Goal: Information Seeking & Learning: Learn about a topic

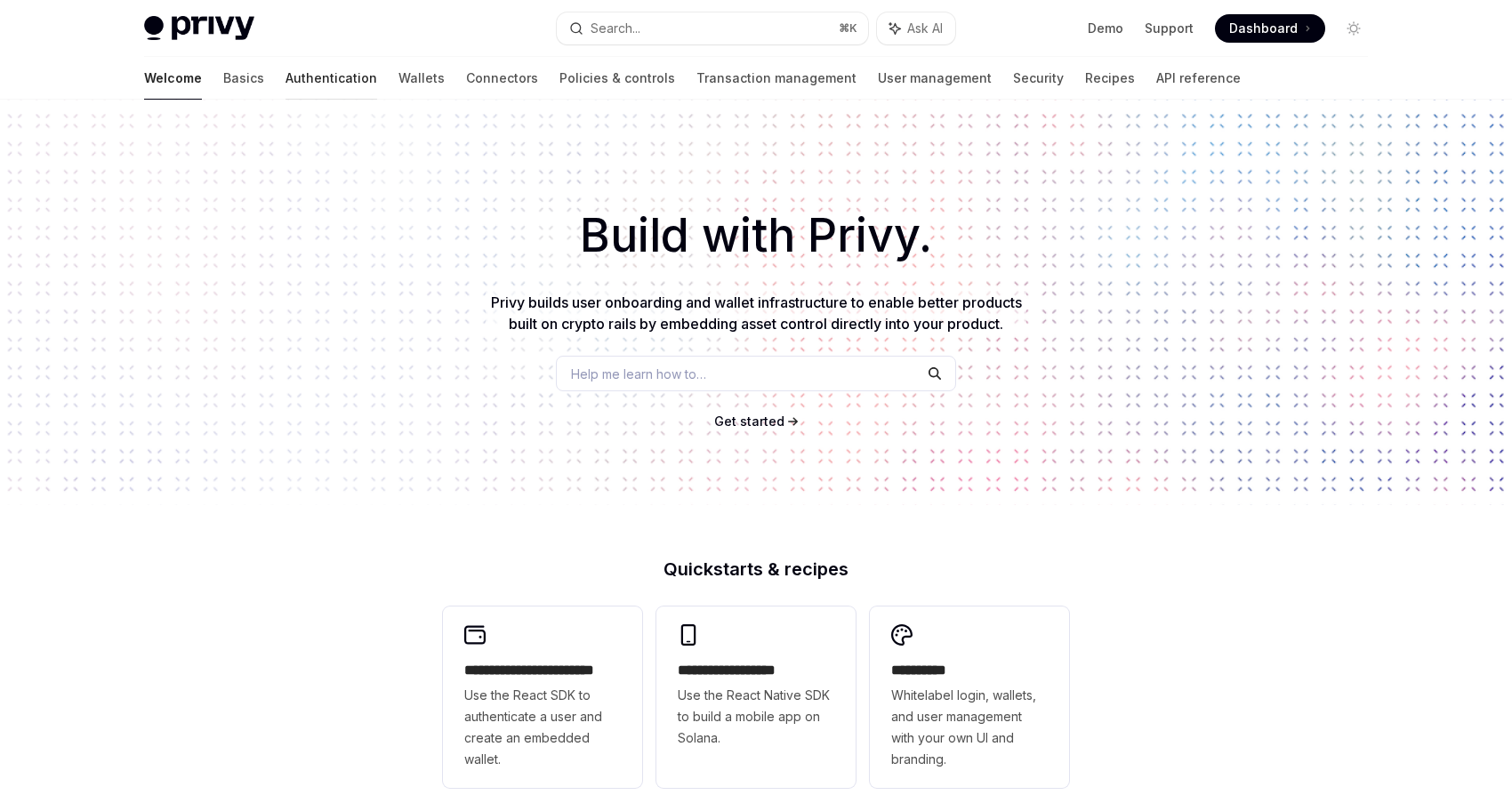
click at [285, 79] on link "Authentication" at bounding box center [331, 78] width 92 height 43
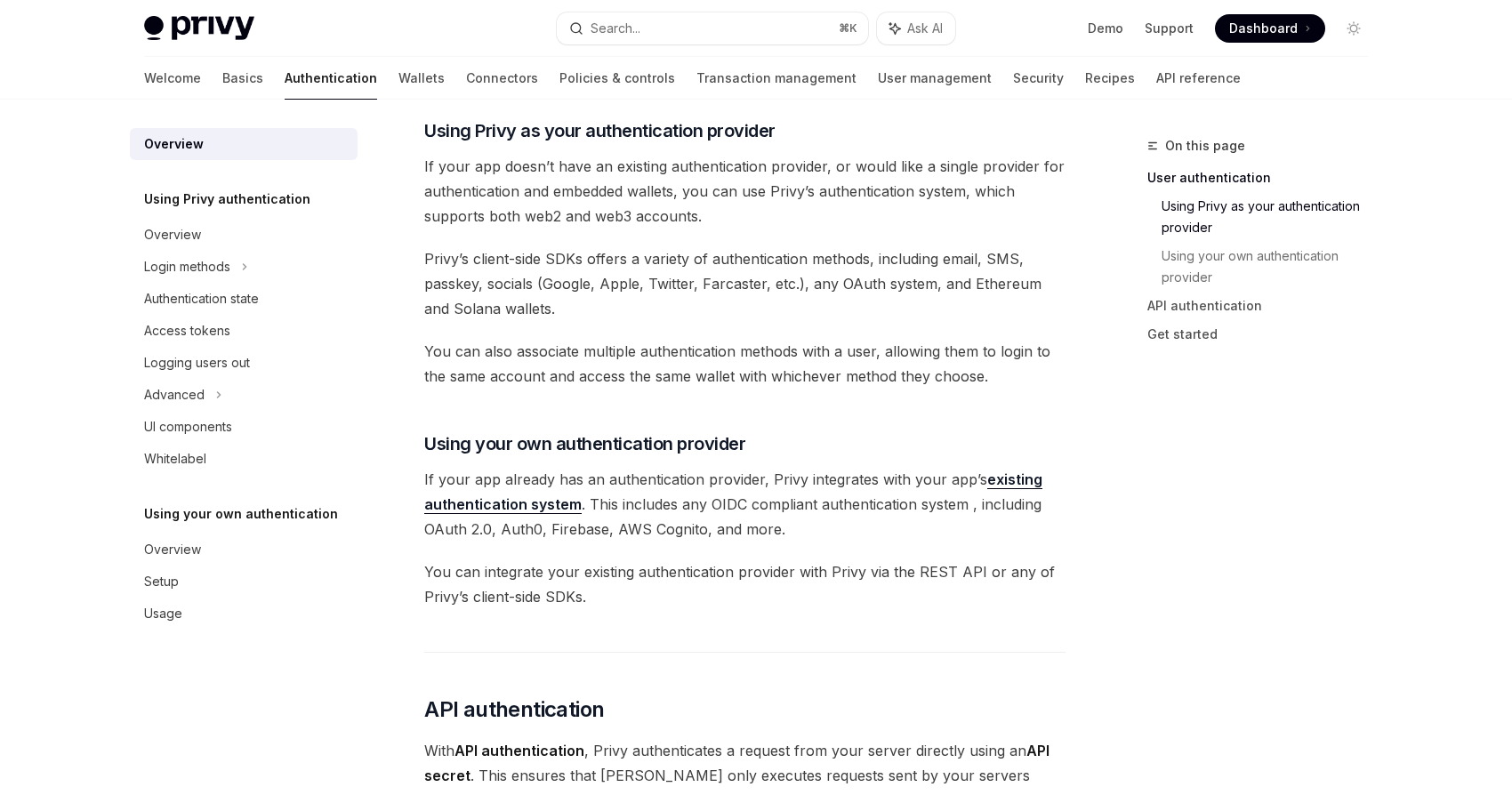
scroll to position [603, 0]
click at [181, 244] on div "Overview" at bounding box center [172, 234] width 56 height 21
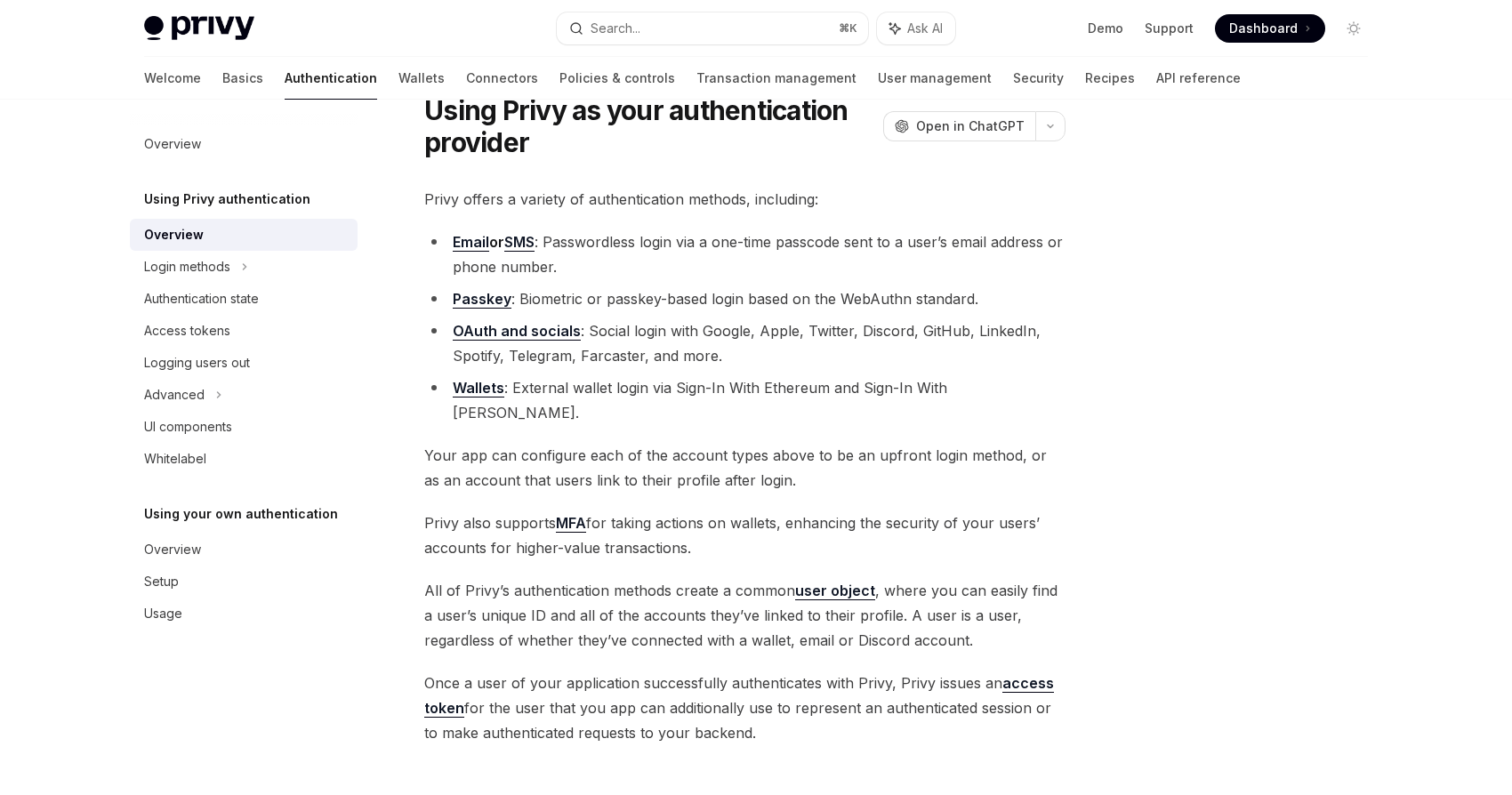
scroll to position [71, 0]
click at [398, 84] on link "Wallets" at bounding box center [421, 78] width 46 height 43
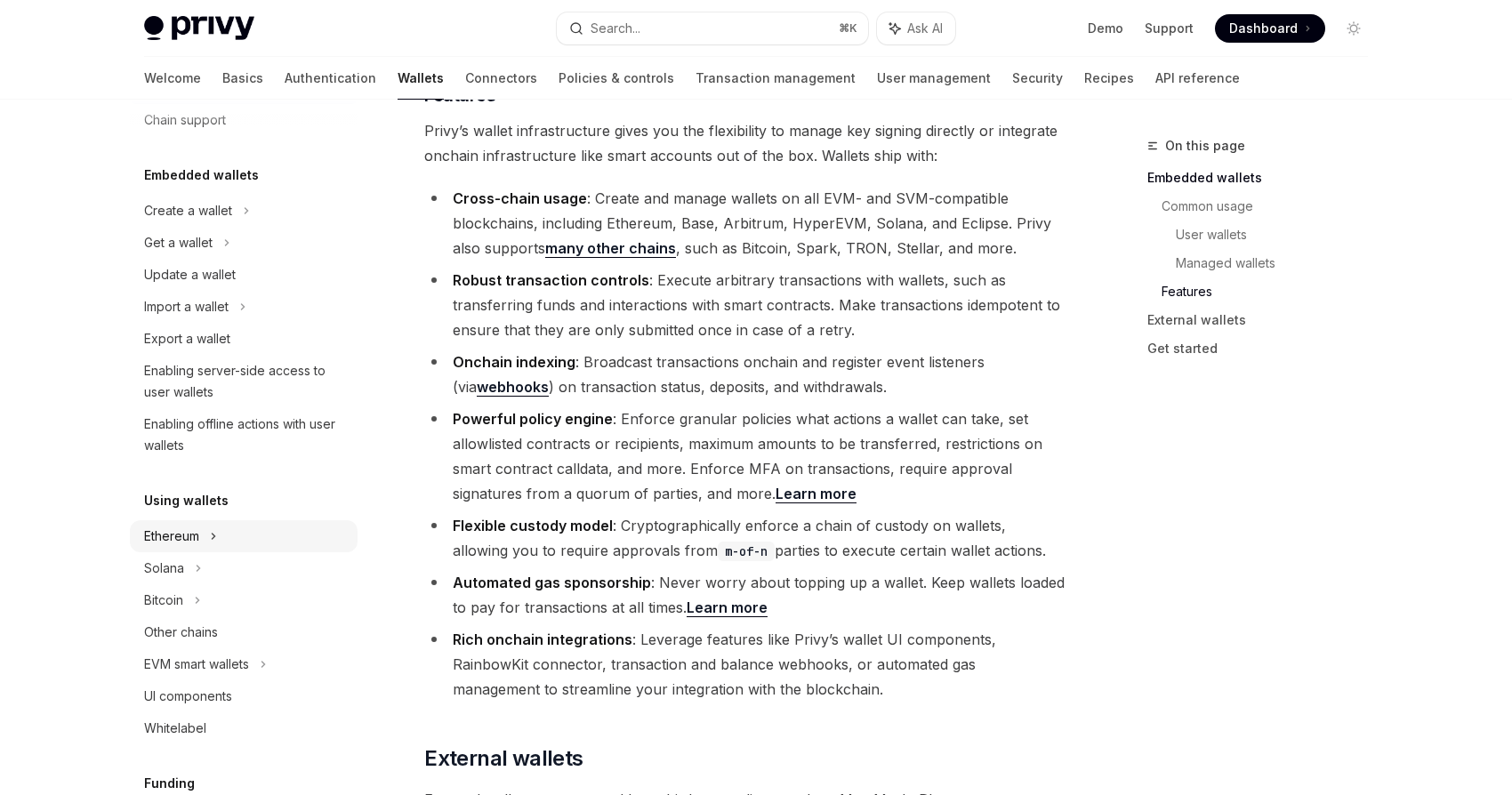
scroll to position [86, 0]
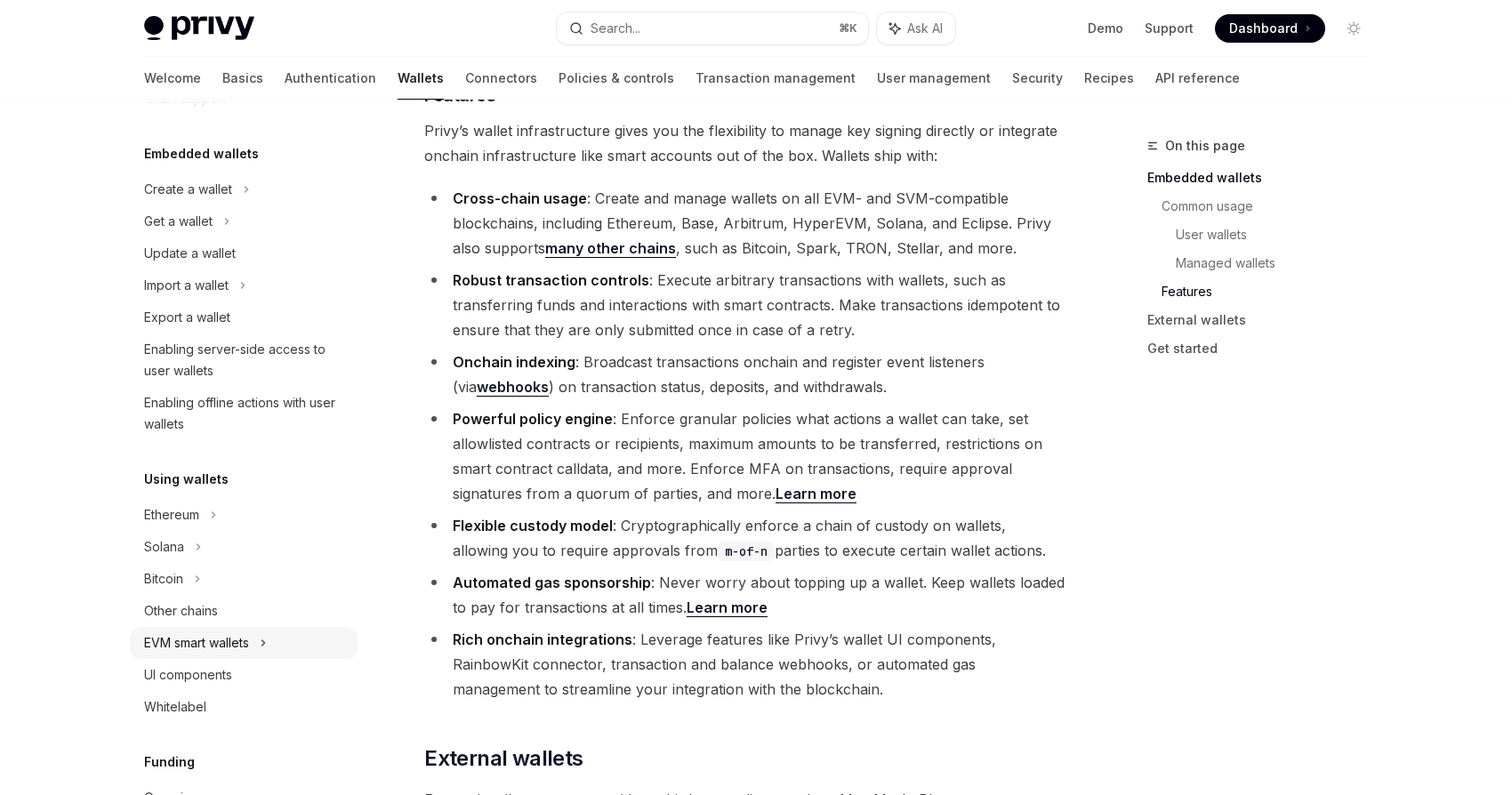
click at [243, 654] on div "EVM smart wallets" at bounding box center [244, 642] width 228 height 32
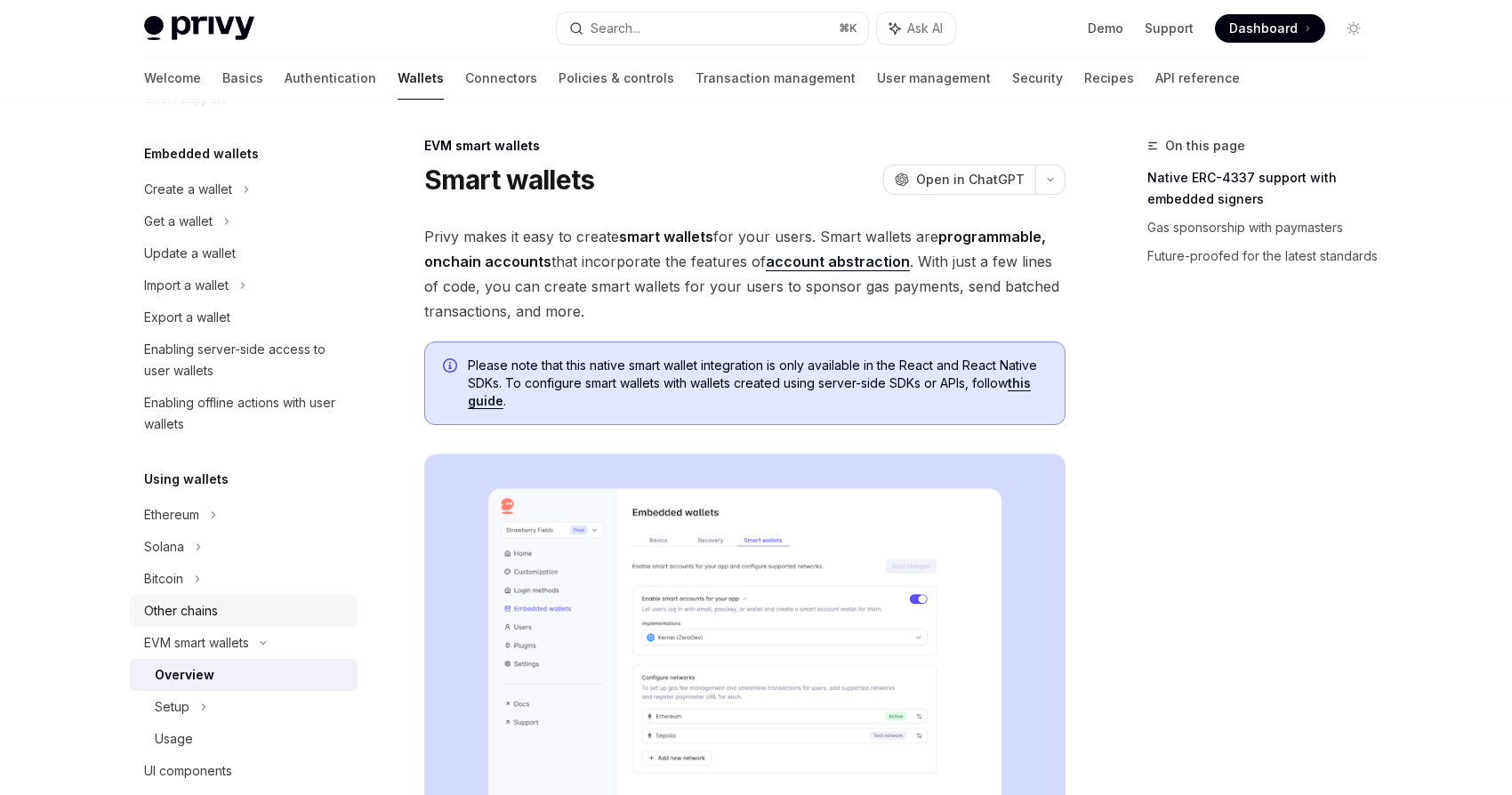
click at [218, 595] on link "Other chains" at bounding box center [244, 611] width 228 height 32
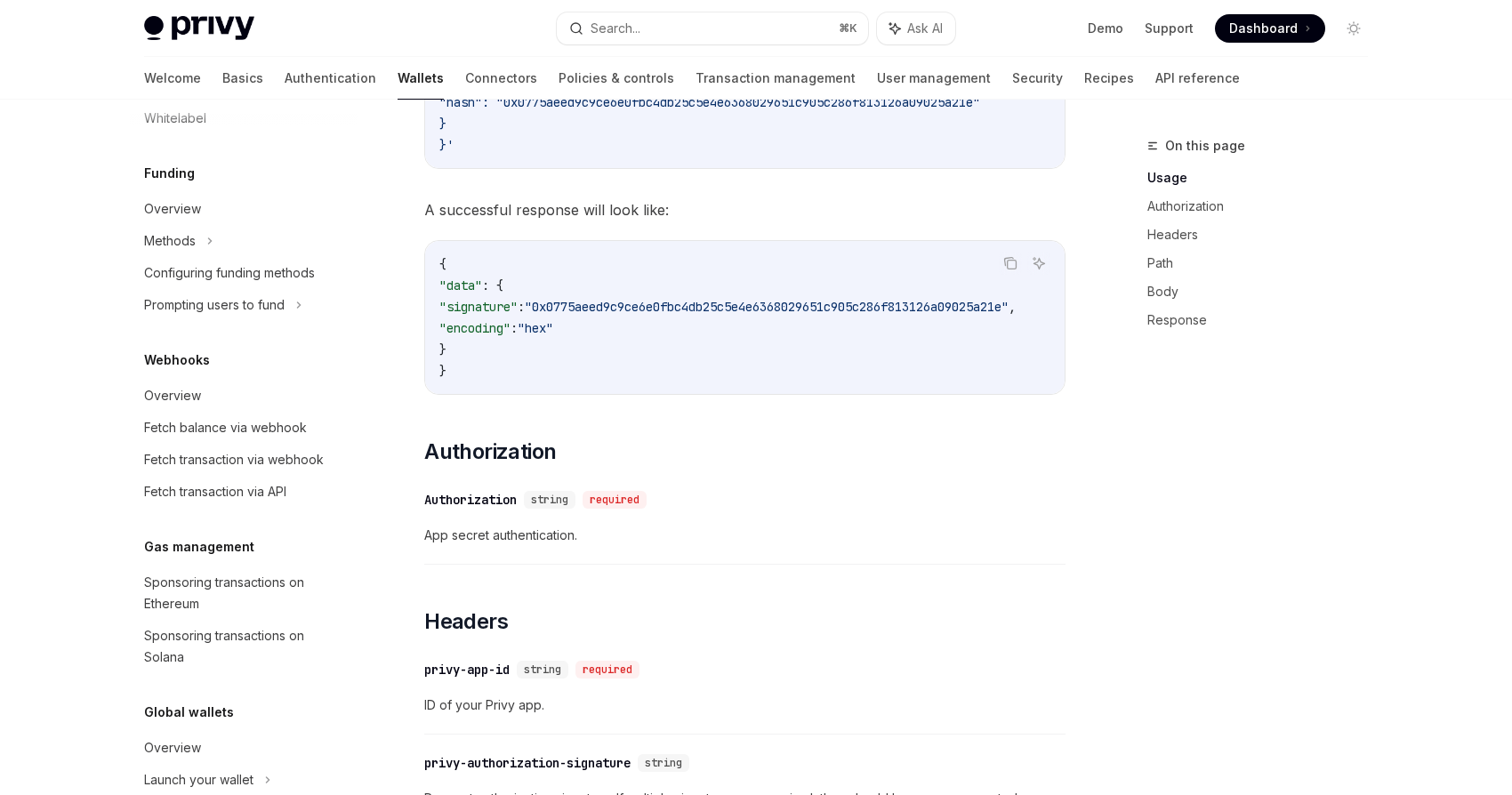
scroll to position [786, 0]
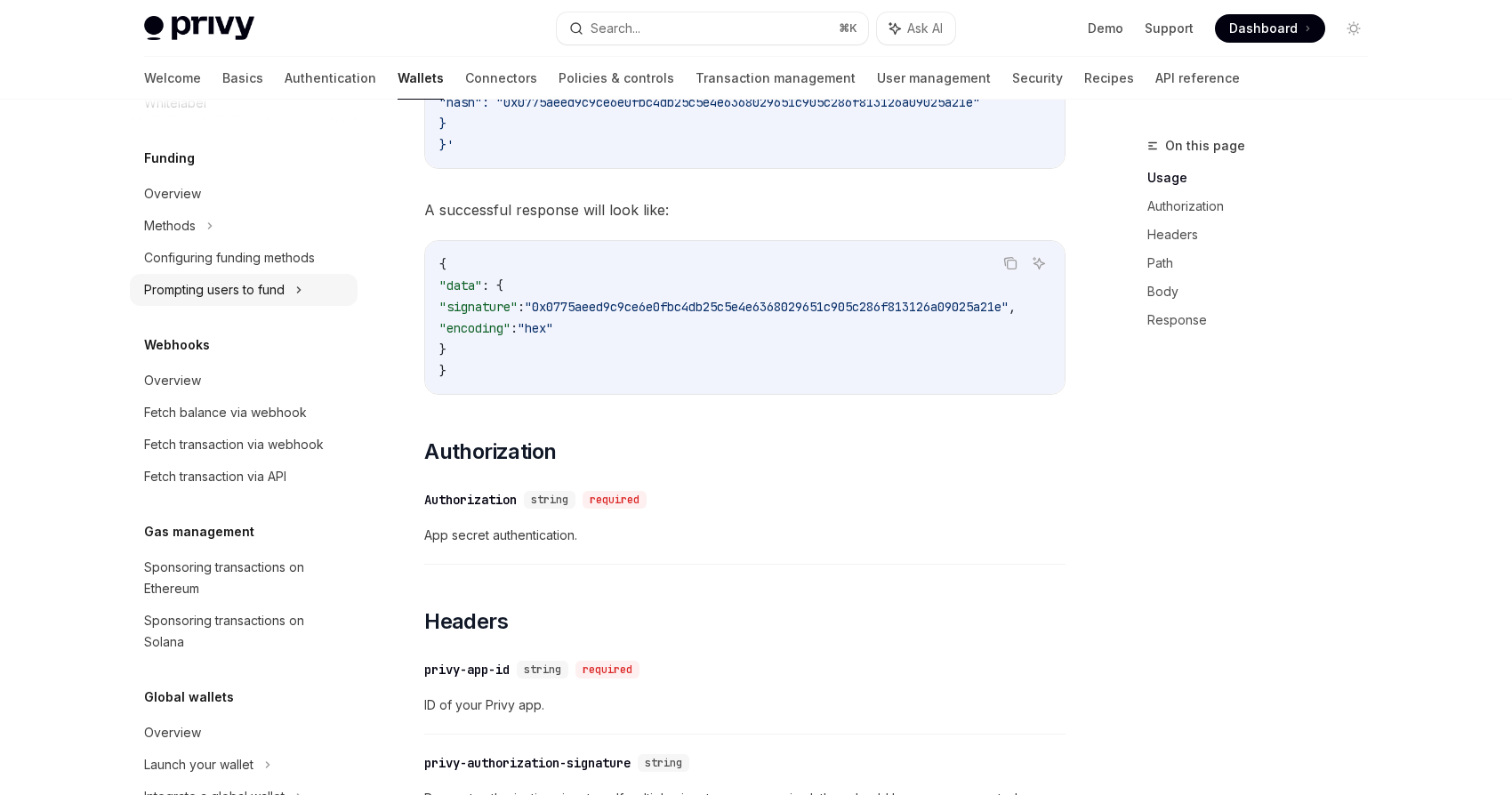
type textarea "*"
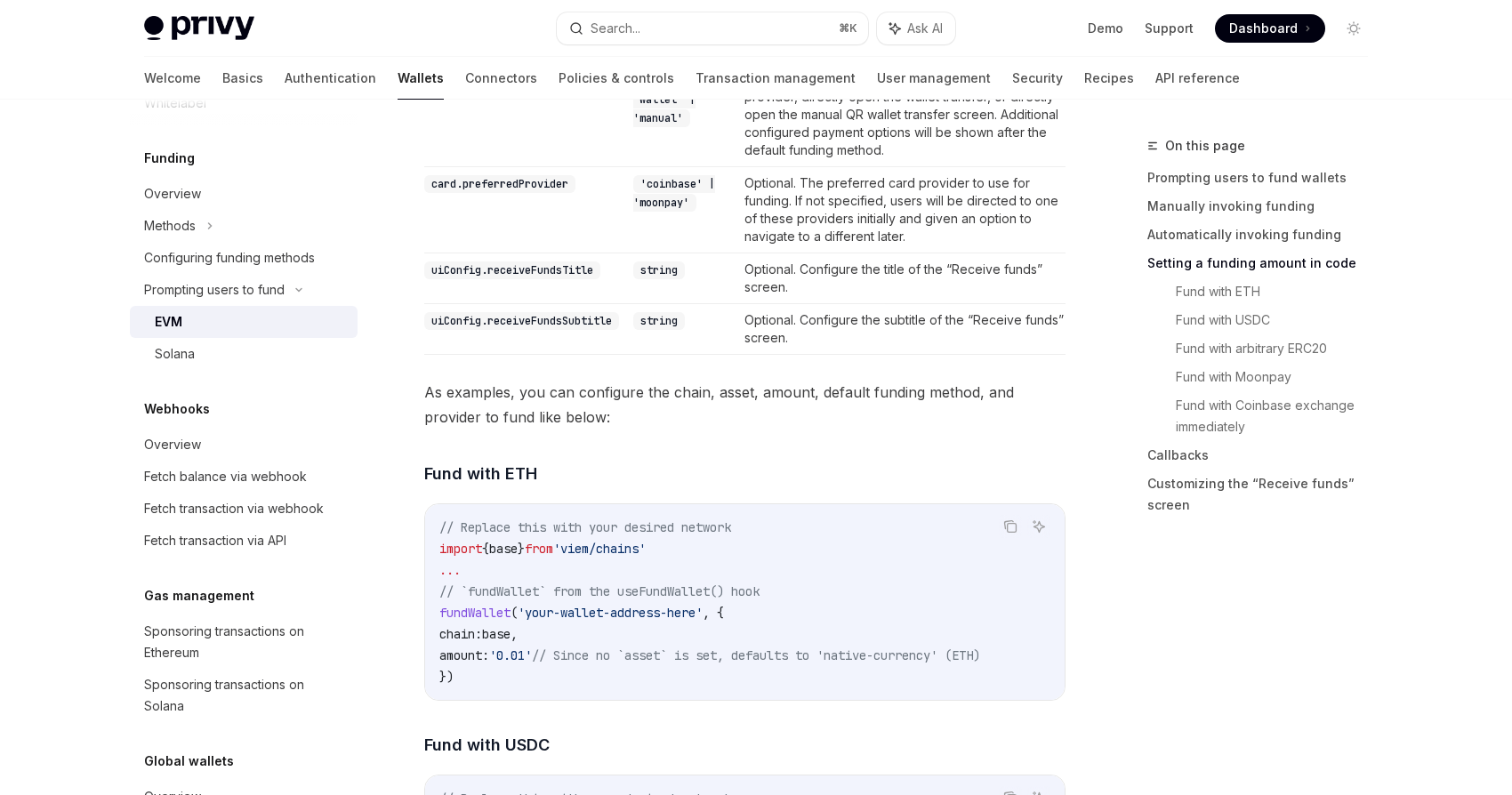
scroll to position [2135, 0]
